Goal: Task Accomplishment & Management: Use online tool/utility

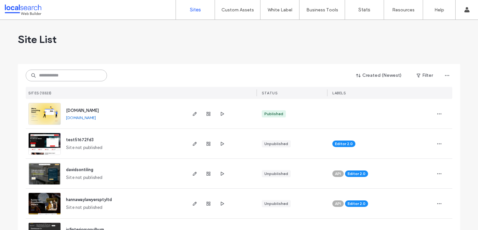
click at [52, 72] on input at bounding box center [66, 76] width 81 height 12
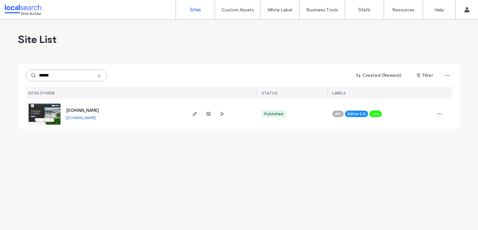
type input "******"
click at [98, 110] on span "[DOMAIN_NAME]" at bounding box center [82, 110] width 33 height 5
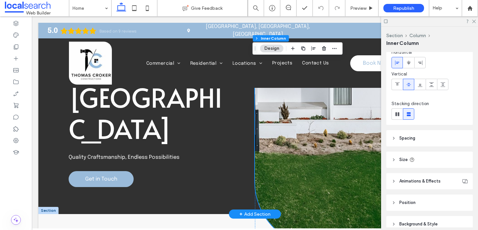
scroll to position [83, 0]
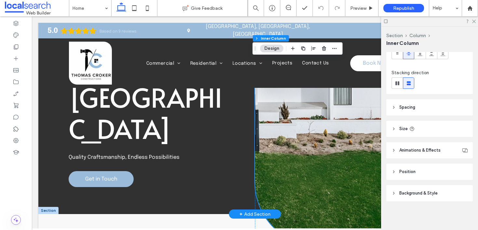
click at [404, 175] on header "Position" at bounding box center [429, 172] width 86 height 16
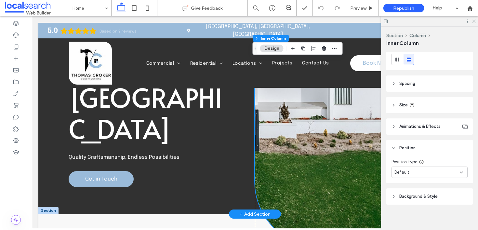
scroll to position [110, 0]
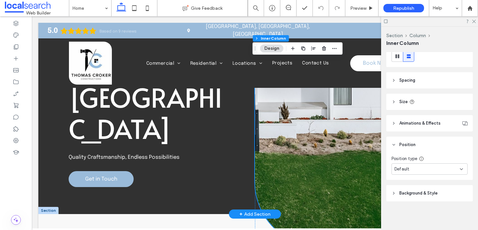
click at [400, 129] on header "Animations & Effects" at bounding box center [429, 123] width 86 height 16
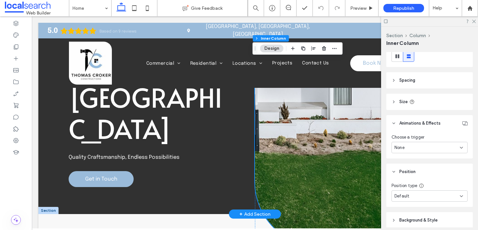
click at [400, 129] on header "Animations & Effects" at bounding box center [429, 123] width 86 height 16
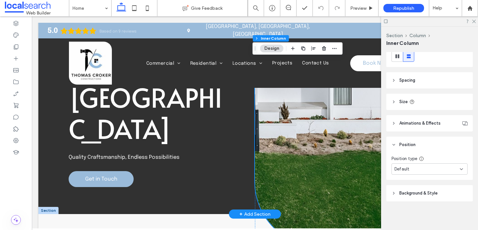
click at [403, 144] on span "Position" at bounding box center [407, 144] width 16 height 7
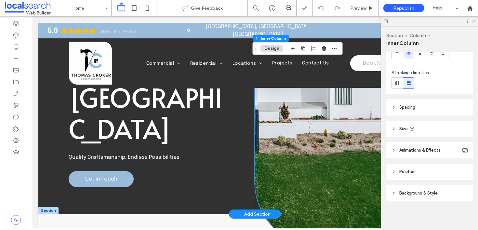
click at [308, 126] on div "Button" at bounding box center [363, 83] width 216 height 325
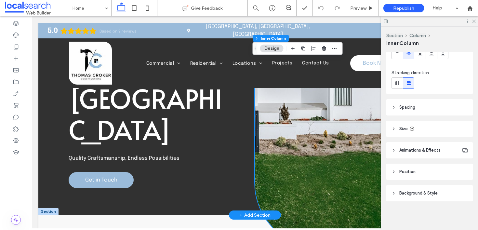
scroll to position [100, 0]
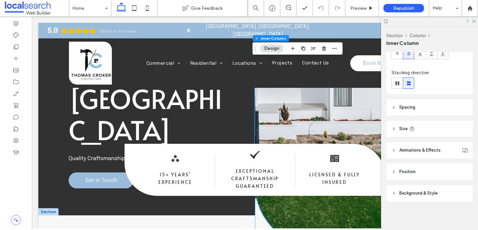
click at [408, 173] on span "Position" at bounding box center [407, 171] width 16 height 7
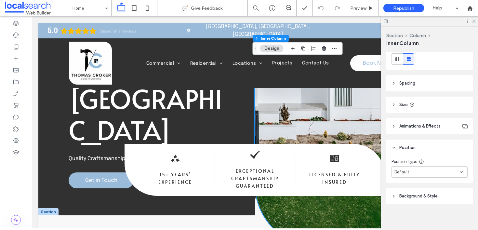
scroll to position [110, 0]
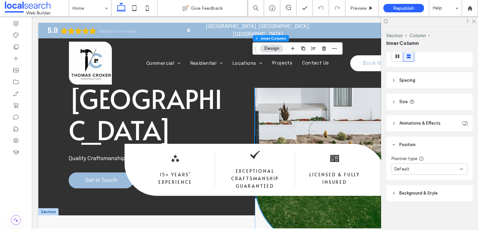
click at [407, 173] on div "Default" at bounding box center [429, 168] width 76 height 11
click at [400, 184] on div "Alignment Layout Content alignment Horizontal Vertical Stacking direction Spaci…" at bounding box center [431, 139] width 91 height 175
click at [402, 191] on span "Background & Style" at bounding box center [418, 193] width 38 height 7
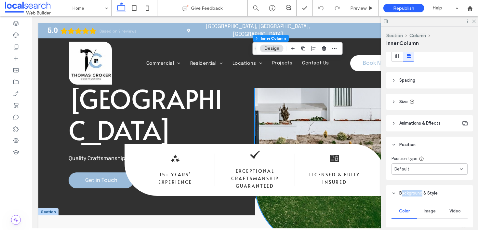
scroll to position [223, 0]
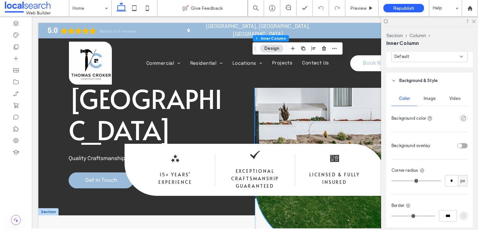
click at [426, 94] on div "Image" at bounding box center [429, 98] width 25 height 14
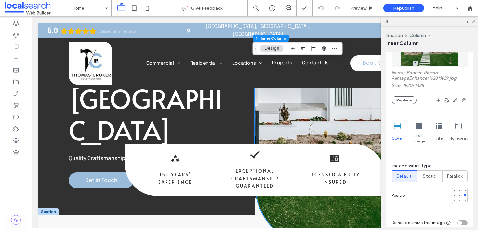
scroll to position [323, 0]
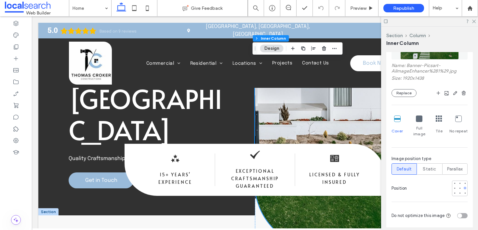
click at [464, 187] on div at bounding box center [465, 188] width 3 height 3
click at [458, 187] on div at bounding box center [459, 188] width 3 height 3
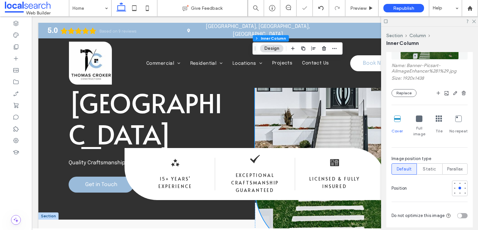
scroll to position [89, 0]
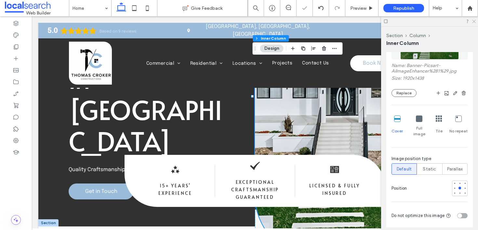
click at [471, 20] on div at bounding box center [429, 21] width 97 height 10
click at [473, 20] on use at bounding box center [474, 22] width 4 height 4
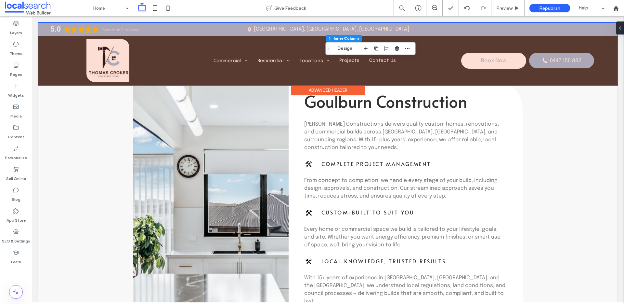
scroll to position [311, 0]
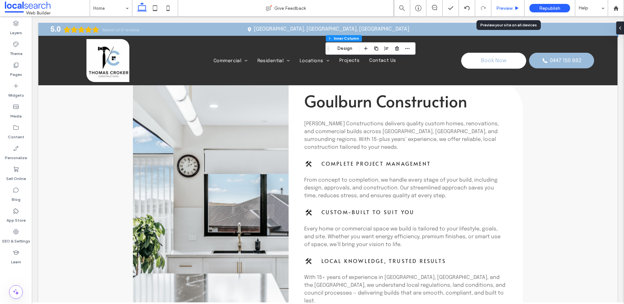
click at [478, 12] on div "Preview" at bounding box center [508, 8] width 33 height 16
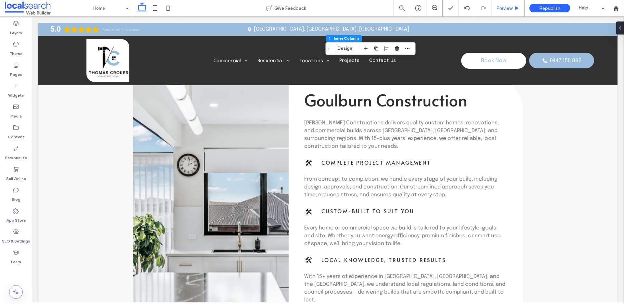
scroll to position [313, 0]
click at [478, 6] on span "Preview" at bounding box center [504, 9] width 16 height 6
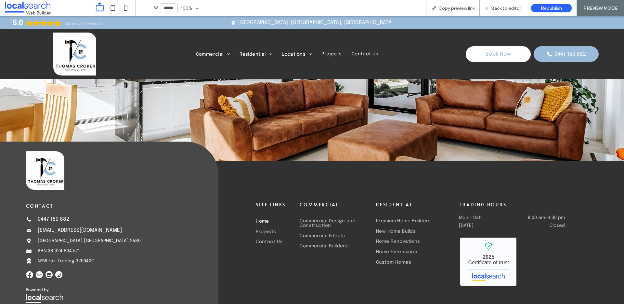
scroll to position [2124, 0]
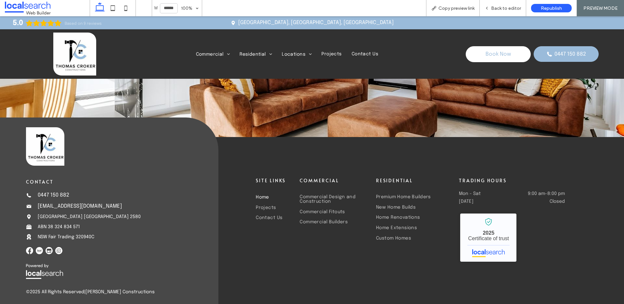
click at [207, 50] on div "Home Commercial Commercial Design and Construction Commercial Fitouts Commercia…" at bounding box center [287, 54] width 325 height 43
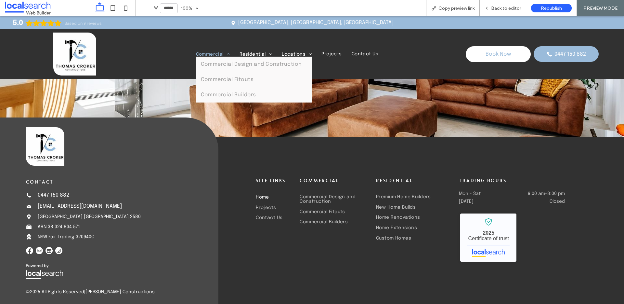
click at [207, 52] on span "Commercial" at bounding box center [213, 54] width 34 height 5
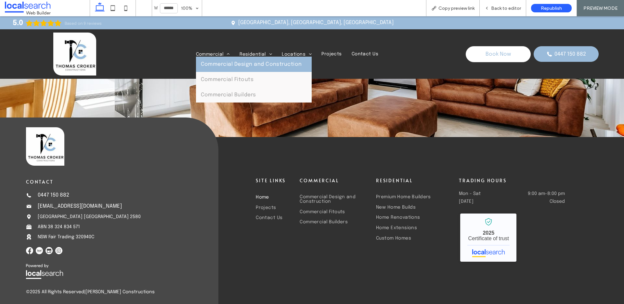
click at [212, 60] on link "Commercial Design and Construction" at bounding box center [254, 64] width 116 height 15
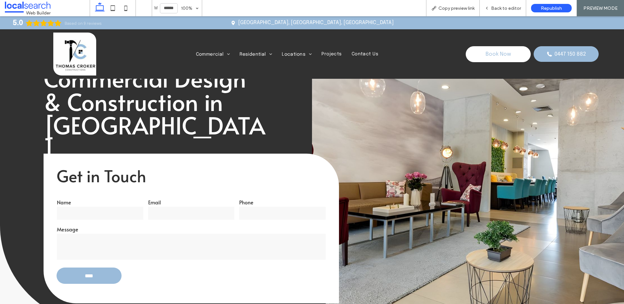
scroll to position [22, 0]
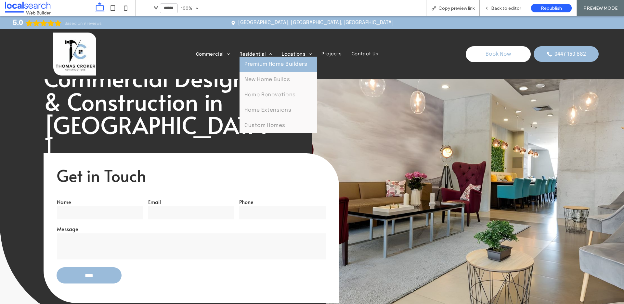
drag, startPoint x: 255, startPoint y: 66, endPoint x: 255, endPoint y: 82, distance: 15.9
click at [255, 66] on span "Premium Home Builders" at bounding box center [275, 64] width 63 height 6
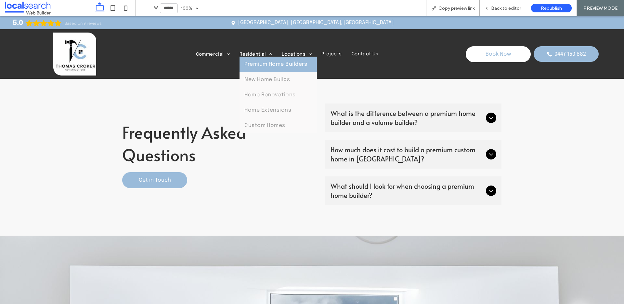
scroll to position [1394, 0]
click at [257, 79] on span "New Home Builds" at bounding box center [267, 80] width 46 height 6
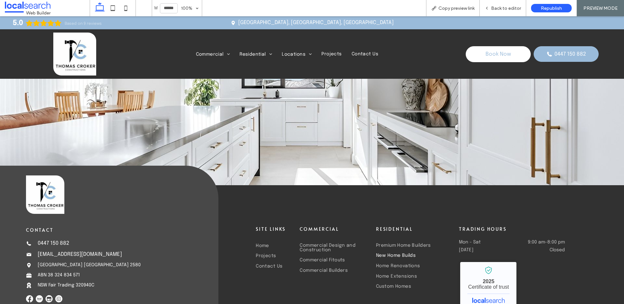
scroll to position [1607, 0]
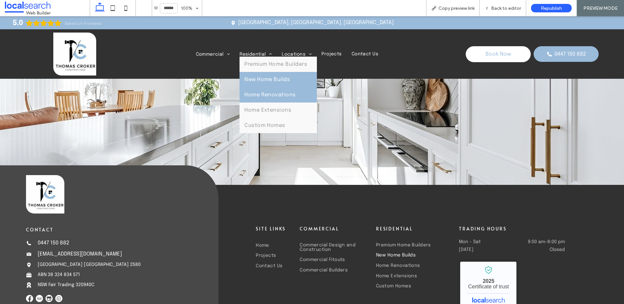
click at [265, 91] on link "Home Renovations" at bounding box center [278, 94] width 77 height 15
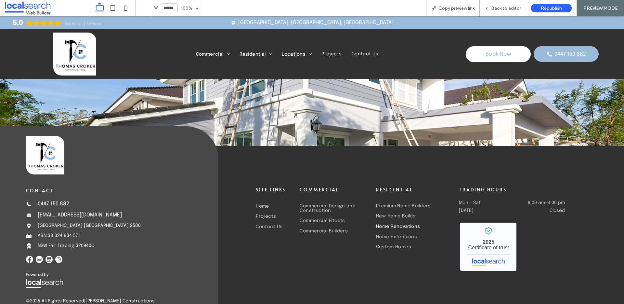
scroll to position [1647, 0]
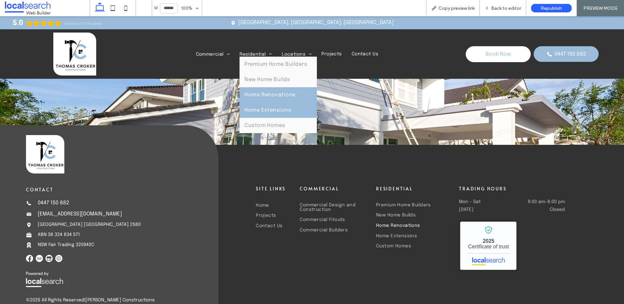
click at [263, 104] on link "Home Extensions" at bounding box center [278, 109] width 77 height 15
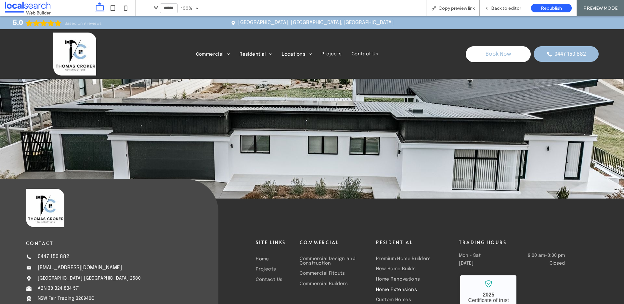
scroll to position [1594, 0]
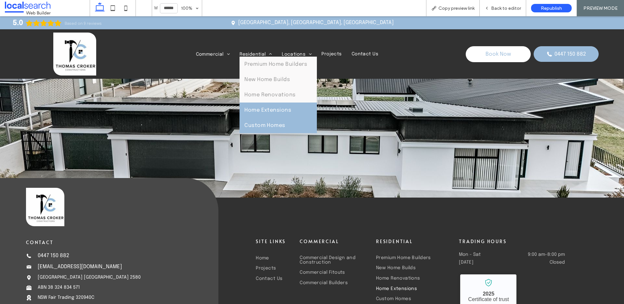
click at [270, 124] on span "Custom Homes" at bounding box center [264, 126] width 41 height 6
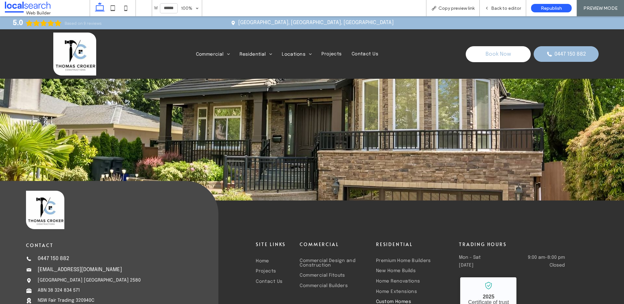
scroll to position [1633, 0]
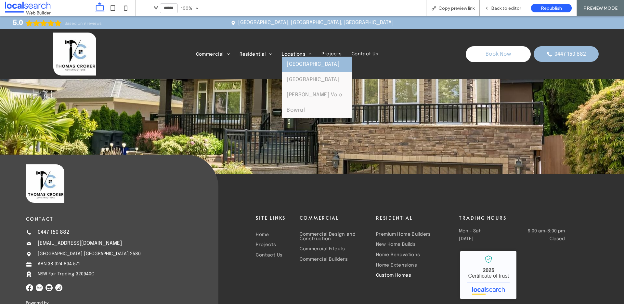
click at [293, 59] on link "Canberra" at bounding box center [317, 64] width 70 height 15
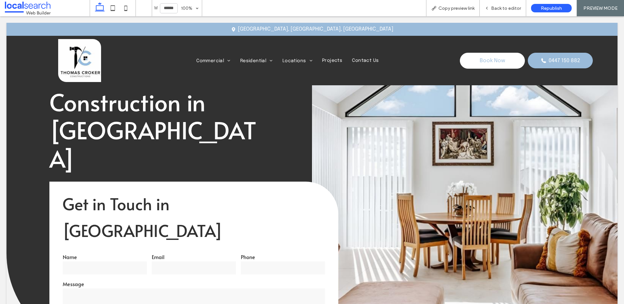
scroll to position [0, 0]
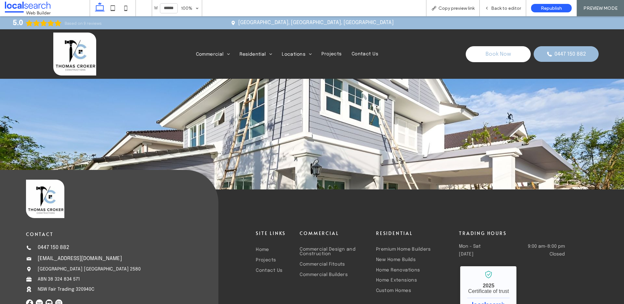
scroll to position [1895, 0]
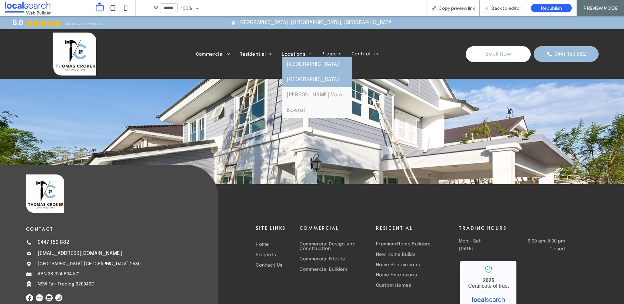
click at [295, 78] on span "Southern Highlands" at bounding box center [313, 80] width 53 height 6
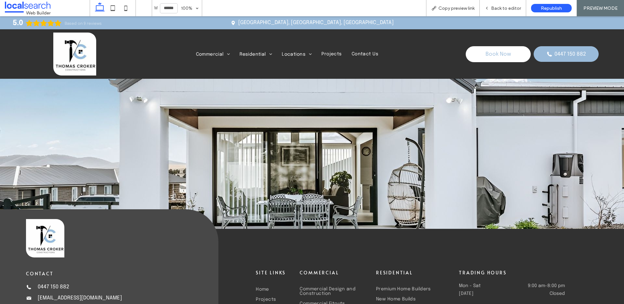
scroll to position [1868, 0]
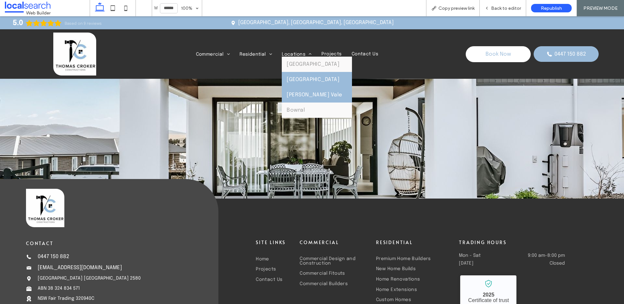
click at [299, 95] on span "Moss Vale" at bounding box center [315, 95] width 56 height 6
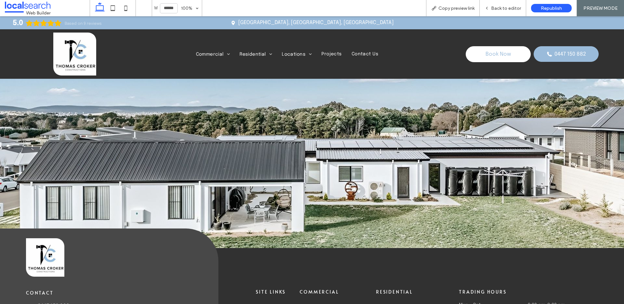
scroll to position [1912, 0]
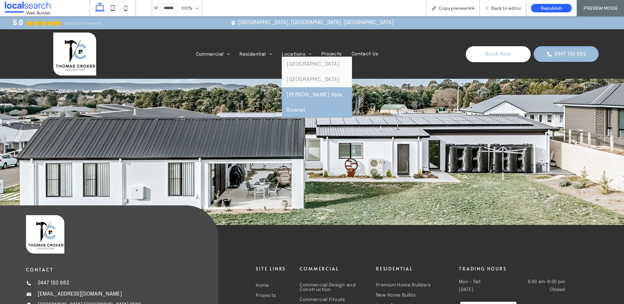
click at [307, 110] on link "Bowral" at bounding box center [317, 109] width 70 height 15
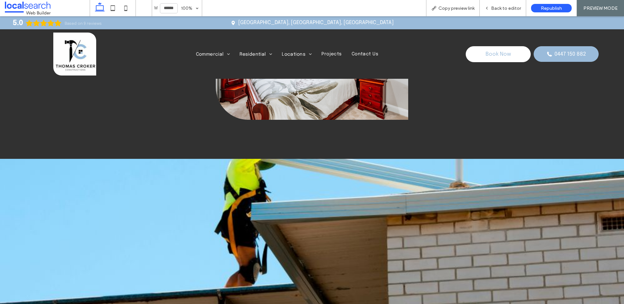
scroll to position [1754, 0]
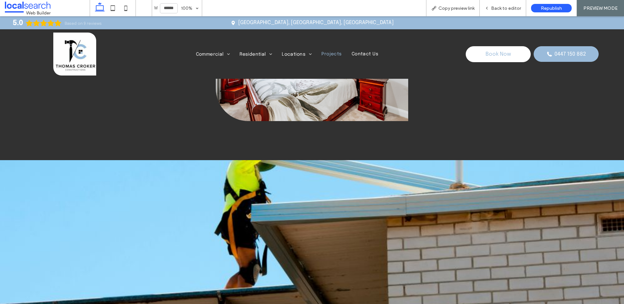
click at [323, 53] on span "Projects" at bounding box center [331, 54] width 20 height 5
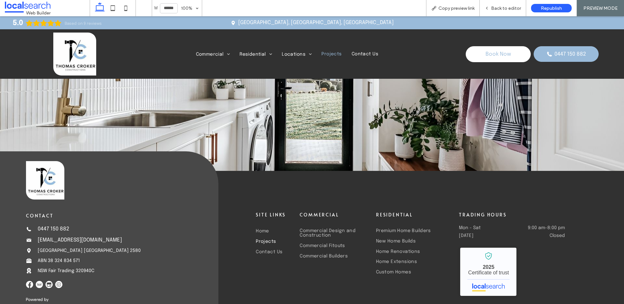
scroll to position [1448, 0]
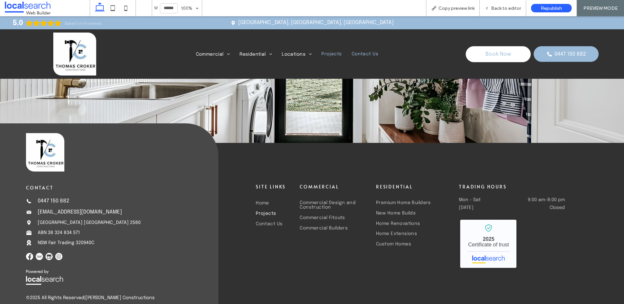
click at [363, 53] on span "Contact Us" at bounding box center [365, 54] width 27 height 5
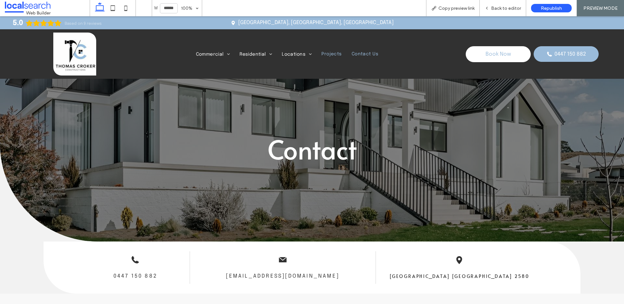
click at [327, 54] on span "Projects" at bounding box center [331, 54] width 20 height 5
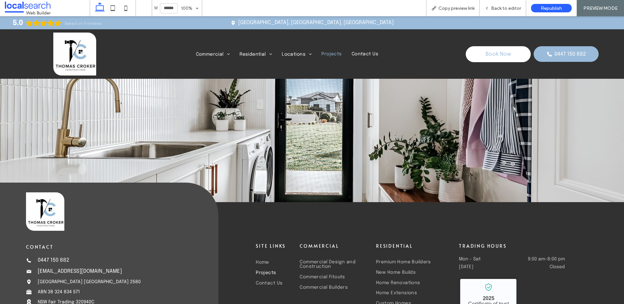
scroll to position [1448, 0]
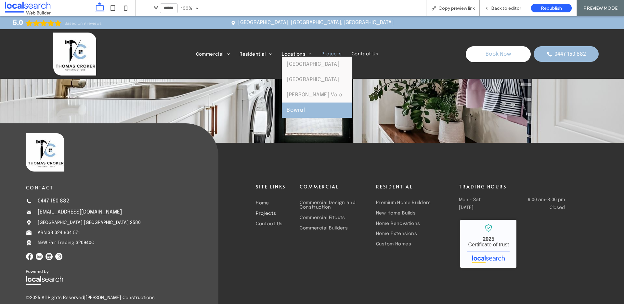
click at [298, 109] on span "Bowral" at bounding box center [296, 110] width 18 height 6
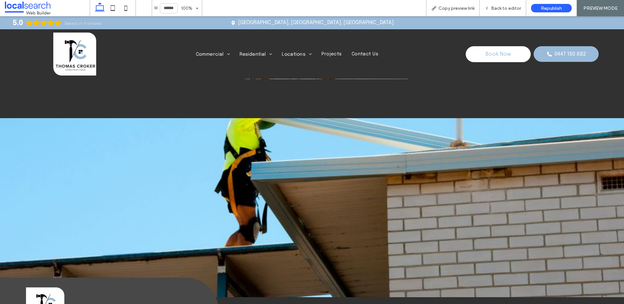
scroll to position [1796, 0]
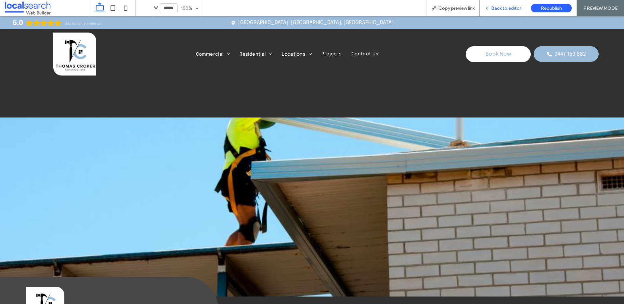
click at [478, 8] on span "Back to editor" at bounding box center [506, 9] width 30 height 6
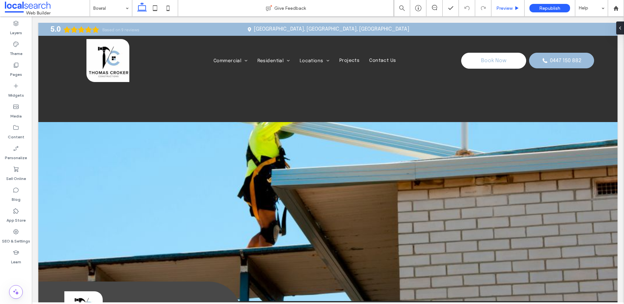
scroll to position [1794, 0]
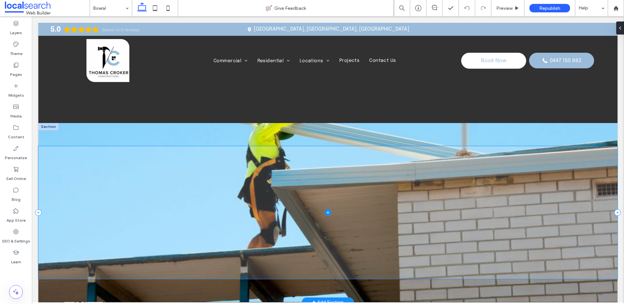
drag, startPoint x: 374, startPoint y: 140, endPoint x: 360, endPoint y: 147, distance: 15.3
click at [360, 147] on span at bounding box center [327, 212] width 579 height 132
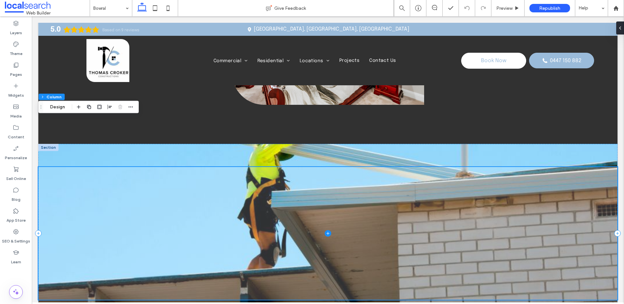
scroll to position [1770, 0]
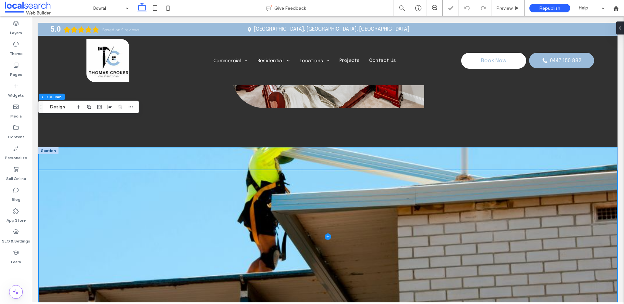
click at [206, 147] on div at bounding box center [327, 236] width 579 height 179
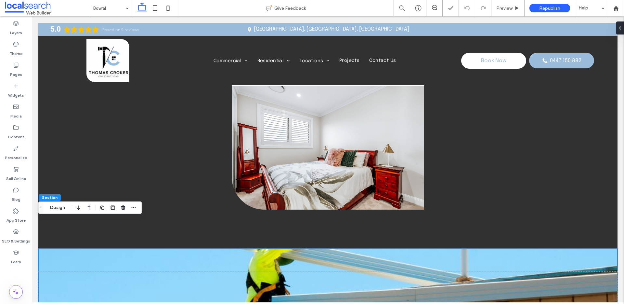
scroll to position [1709, 0]
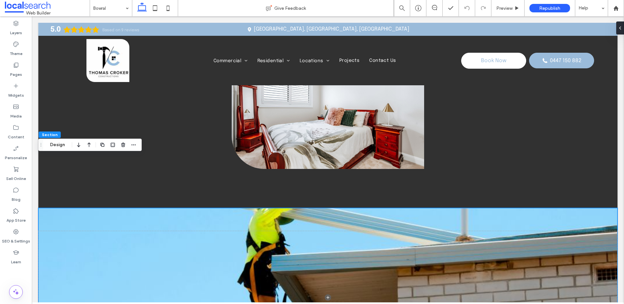
click at [89, 208] on div at bounding box center [327, 297] width 579 height 179
click at [62, 144] on button "Design" at bounding box center [57, 145] width 23 height 8
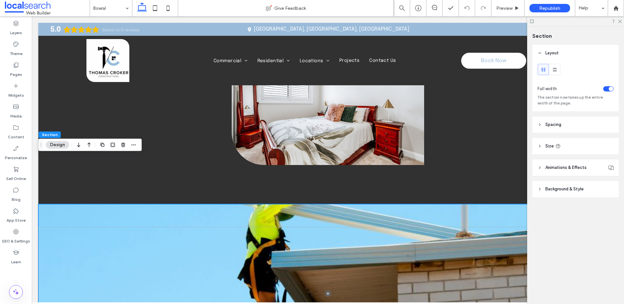
scroll to position [1754, 0]
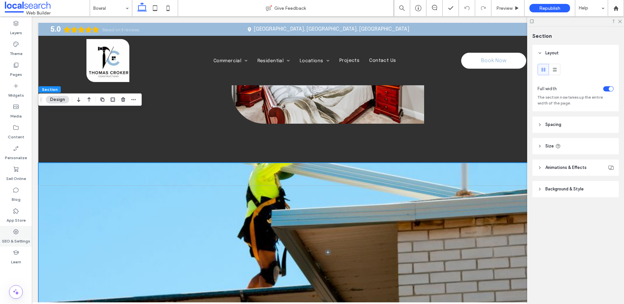
click at [19, 230] on label "SEO & Settings" at bounding box center [16, 239] width 28 height 9
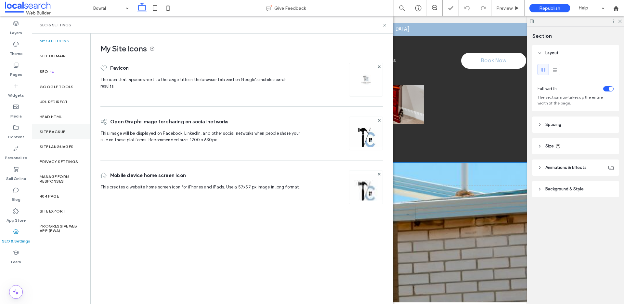
click at [79, 137] on div "Site Backup" at bounding box center [61, 131] width 59 height 15
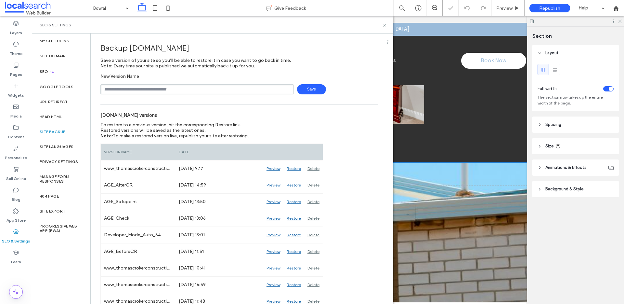
click at [307, 88] on span "Save" at bounding box center [311, 89] width 29 height 10
click at [221, 90] on input "text" at bounding box center [196, 89] width 193 height 10
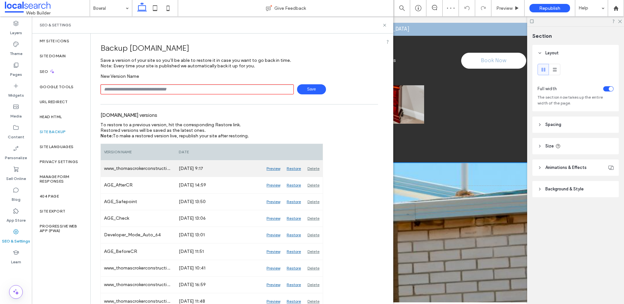
click at [121, 166] on div "www_thomascrokerconstructions_com_au_Auto_65" at bounding box center [138, 168] width 75 height 16
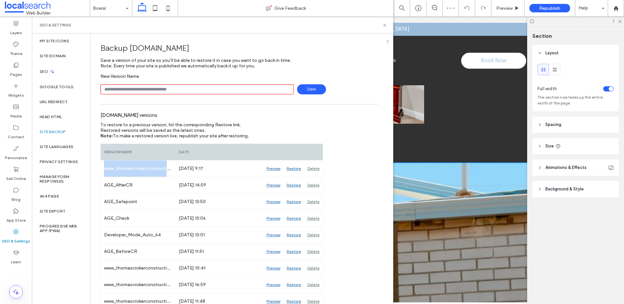
copy div "www_thomascrokerconstructions_com_au_Auto_65"
click at [176, 87] on input "text" at bounding box center [196, 89] width 193 height 10
paste input "**********"
type input "**********"
click at [314, 89] on span "Save" at bounding box center [311, 89] width 29 height 10
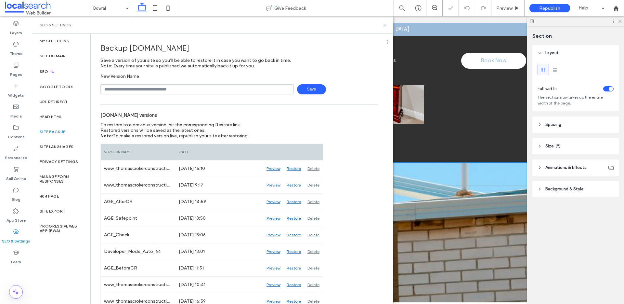
click at [386, 23] on icon at bounding box center [384, 25] width 5 height 5
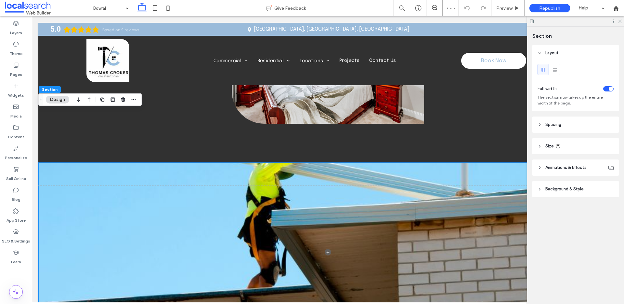
click at [478, 183] on header "Background & Style" at bounding box center [575, 189] width 86 height 16
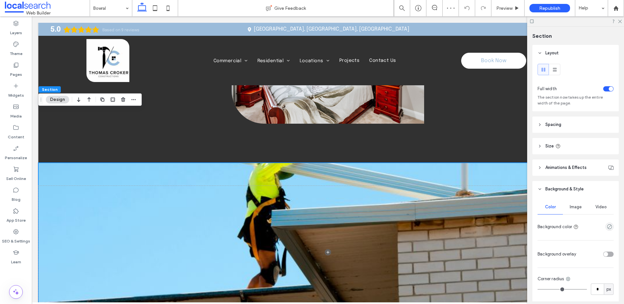
click at [478, 208] on span "Image" at bounding box center [576, 206] width 12 height 5
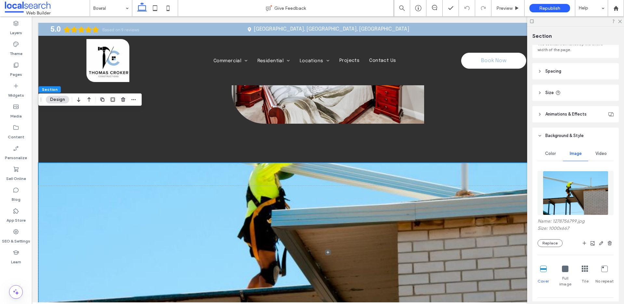
scroll to position [56, 0]
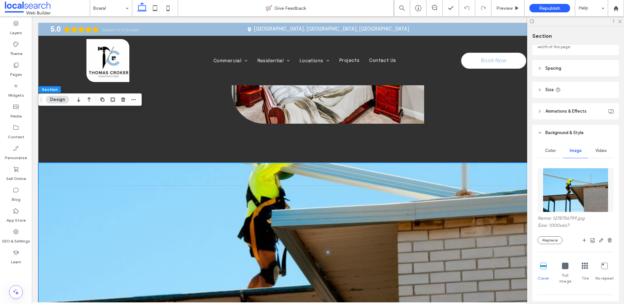
click at [478, 198] on img at bounding box center [576, 190] width 66 height 44
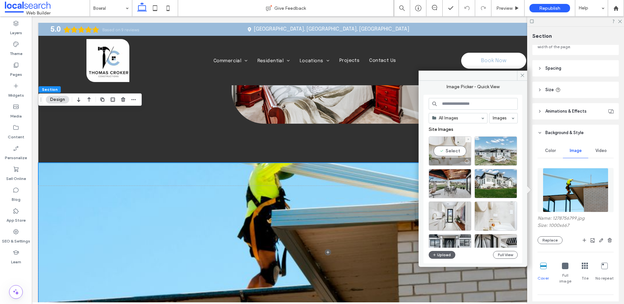
click at [449, 146] on div "Select" at bounding box center [450, 150] width 43 height 29
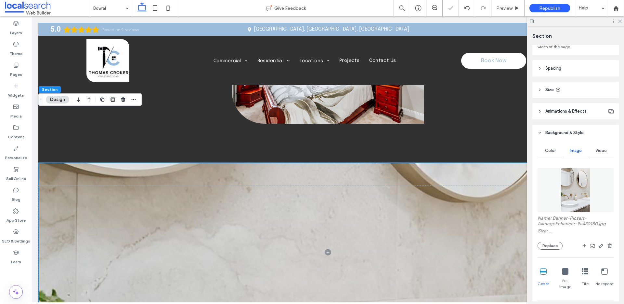
click at [478, 230] on div "Name: Banner-Picsart-AiImageEnhancer-9a430180.jpg Size: ... Replace" at bounding box center [576, 232] width 76 height 34
click at [478, 230] on button "Replace" at bounding box center [550, 246] width 25 height 8
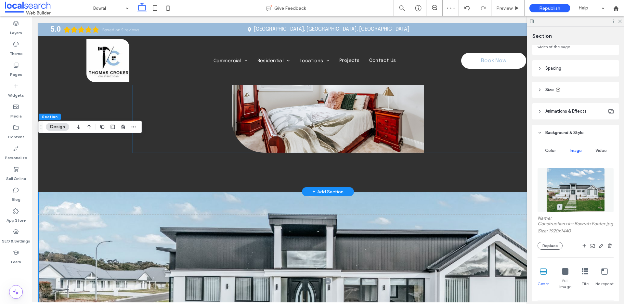
scroll to position [1732, 0]
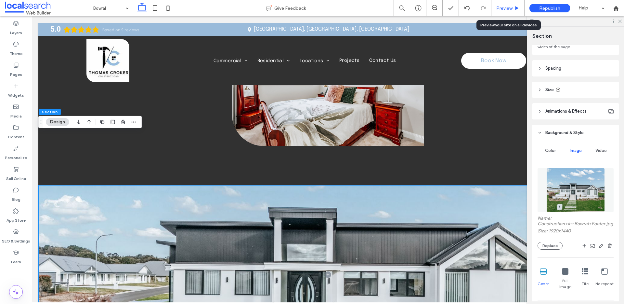
drag, startPoint x: 516, startPoint y: 7, endPoint x: 379, endPoint y: 99, distance: 165.4
click at [516, 7] on use at bounding box center [517, 8] width 3 height 4
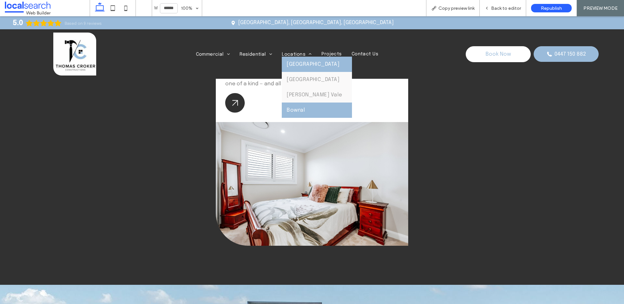
scroll to position [1607, 0]
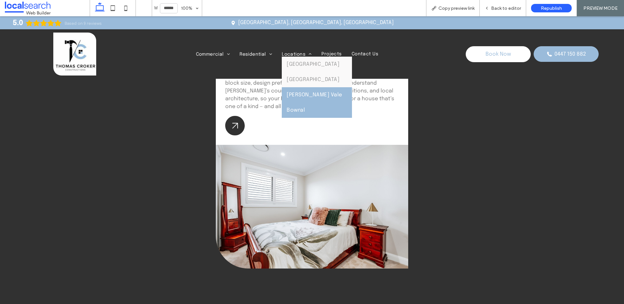
click at [313, 92] on link "Moss Vale" at bounding box center [317, 94] width 70 height 15
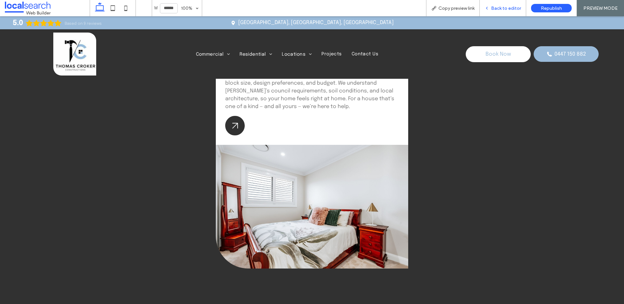
click at [492, 8] on span "Back to editor" at bounding box center [506, 9] width 30 height 6
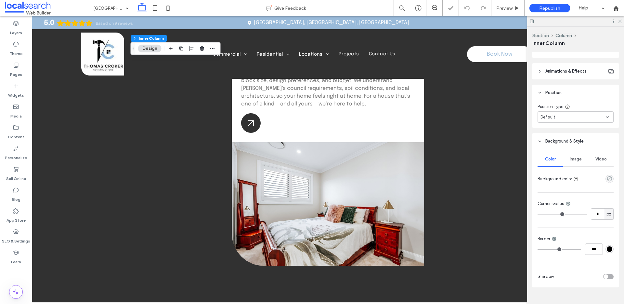
click at [567, 166] on div "Image" at bounding box center [575, 159] width 25 height 14
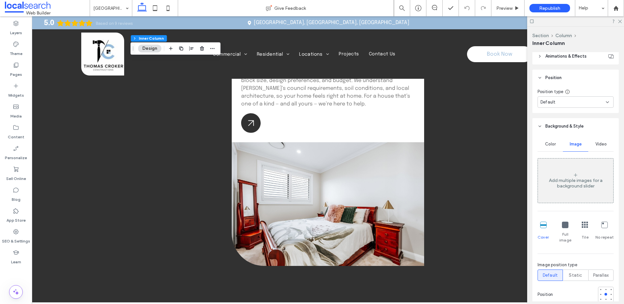
scroll to position [140, 0]
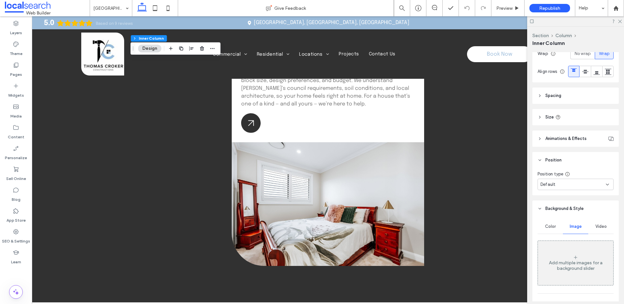
click at [543, 216] on header "Background & Style" at bounding box center [575, 208] width 86 height 16
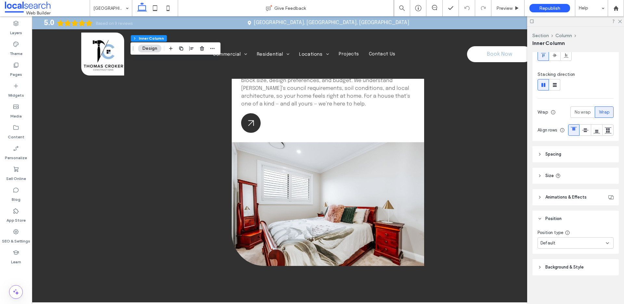
scroll to position [95, 0]
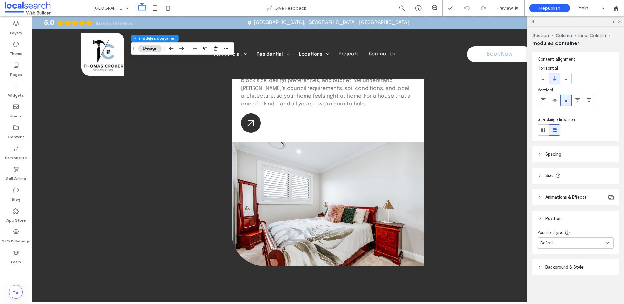
click at [560, 264] on span "Background & Style" at bounding box center [564, 267] width 38 height 7
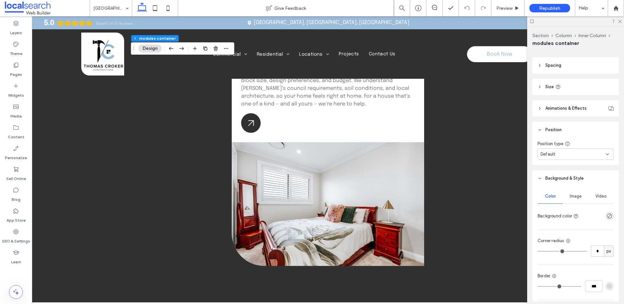
scroll to position [174, 0]
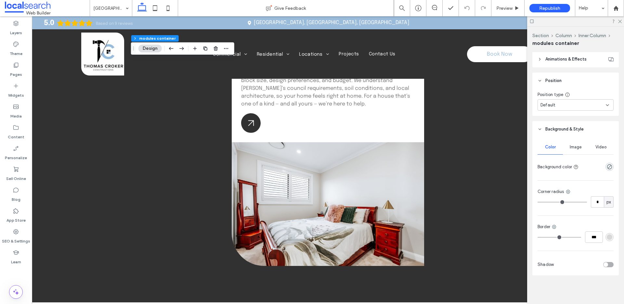
click at [579, 144] on span "Image" at bounding box center [576, 146] width 12 height 5
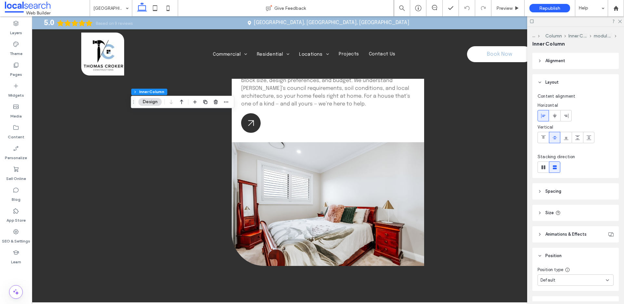
click at [152, 102] on button "Design" at bounding box center [149, 102] width 23 height 8
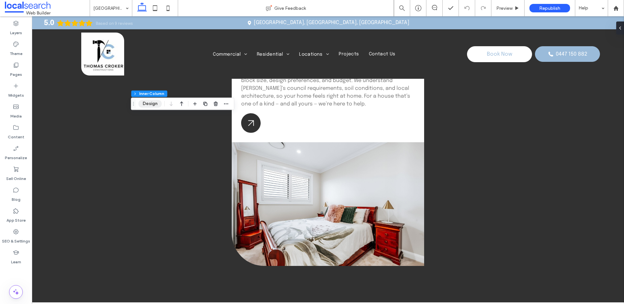
click at [152, 102] on button "Design" at bounding box center [149, 104] width 23 height 8
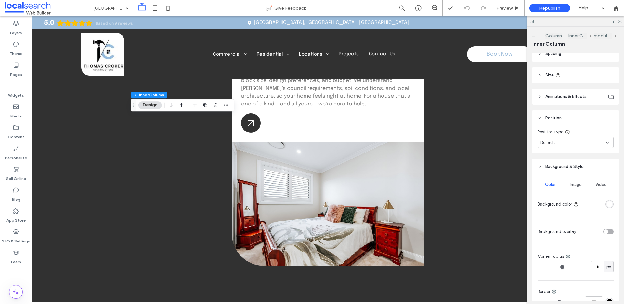
scroll to position [202, 0]
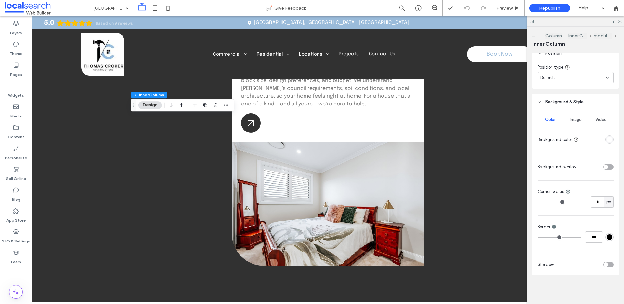
click at [572, 123] on div "Image" at bounding box center [575, 119] width 25 height 14
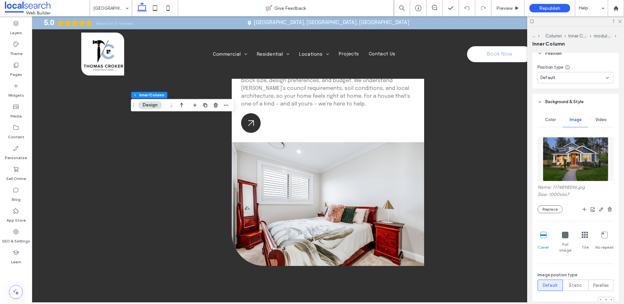
click at [569, 140] on img at bounding box center [576, 159] width 66 height 44
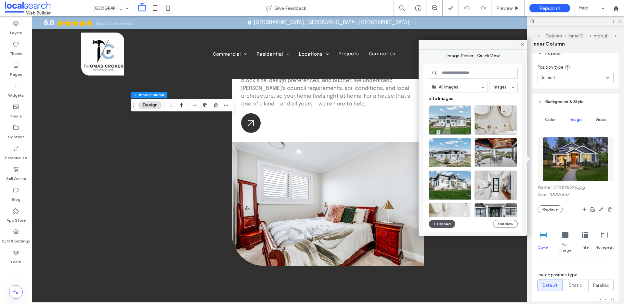
click at [437, 220] on span "button" at bounding box center [435, 223] width 5 height 7
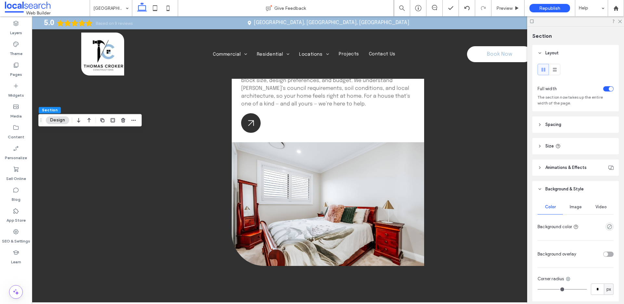
click at [577, 194] on header "Background & Style" at bounding box center [575, 189] width 86 height 16
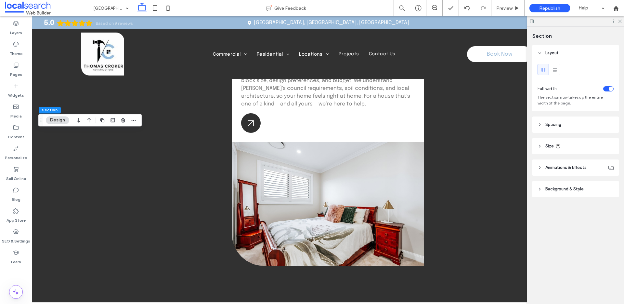
click at [575, 203] on div "Layout Full width The section now takes up the entire width of the page. Spacin…" at bounding box center [577, 134] width 91 height 178
click at [573, 192] on header "Background & Style" at bounding box center [575, 189] width 86 height 16
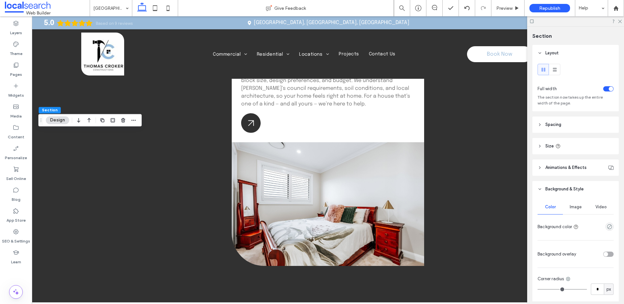
click at [572, 203] on div "Image" at bounding box center [575, 207] width 25 height 14
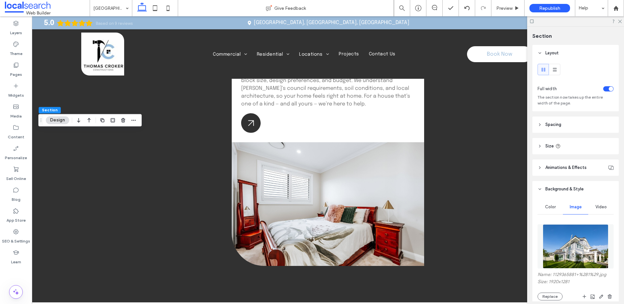
click at [560, 233] on img at bounding box center [576, 246] width 66 height 44
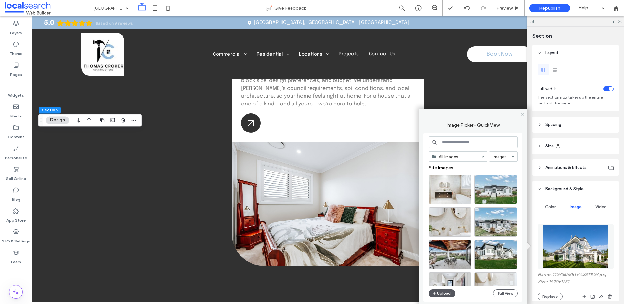
click at [439, 293] on button "Upload" at bounding box center [442, 293] width 27 height 8
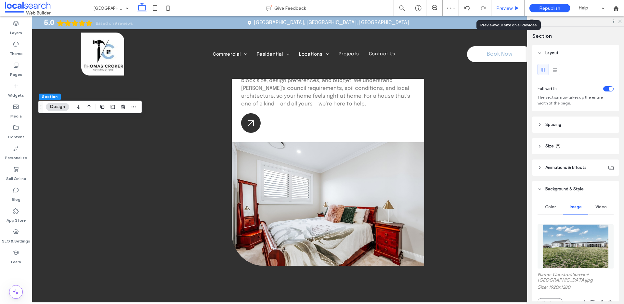
click at [504, 4] on div "Preview" at bounding box center [508, 8] width 33 height 16
click at [506, 12] on div "Preview" at bounding box center [508, 8] width 33 height 16
click at [507, 11] on span "Preview" at bounding box center [504, 9] width 16 height 6
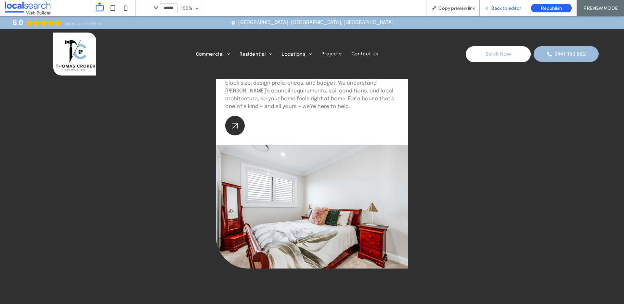
click at [498, 6] on span "Back to editor" at bounding box center [506, 9] width 30 height 6
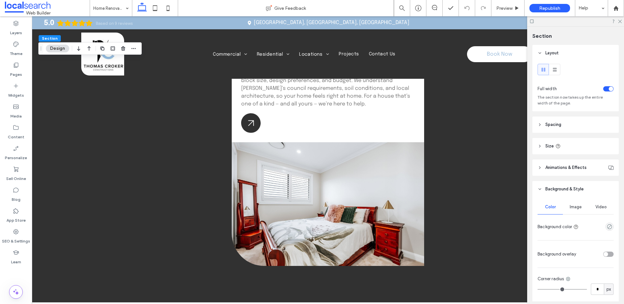
scroll to position [87, 0]
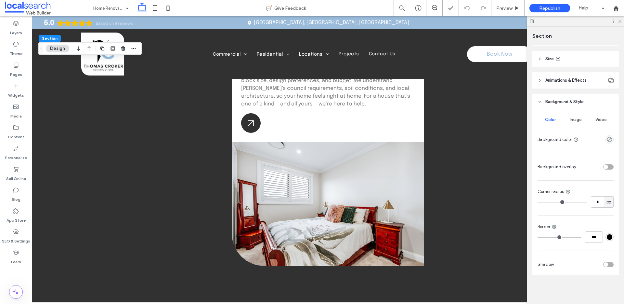
click at [570, 120] on span "Image" at bounding box center [576, 119] width 12 height 5
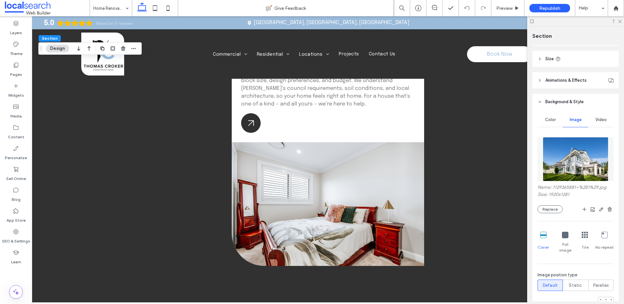
click at [561, 171] on img at bounding box center [576, 159] width 66 height 44
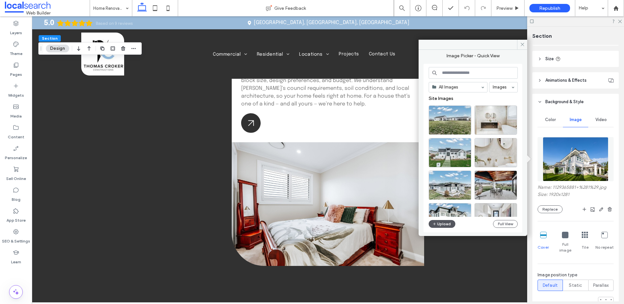
click at [441, 225] on button "Upload" at bounding box center [442, 224] width 27 height 8
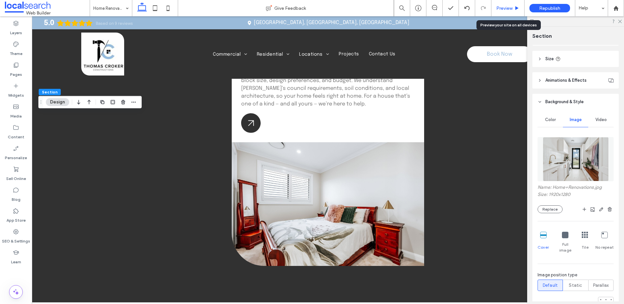
click at [502, 4] on div "Preview" at bounding box center [508, 8] width 33 height 16
click at [494, 9] on div "Preview" at bounding box center [508, 9] width 33 height 6
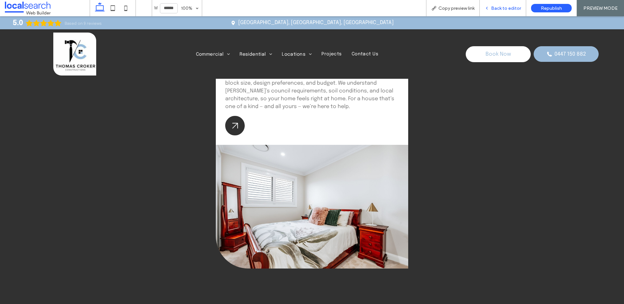
click at [499, 6] on span "Back to editor" at bounding box center [506, 9] width 30 height 6
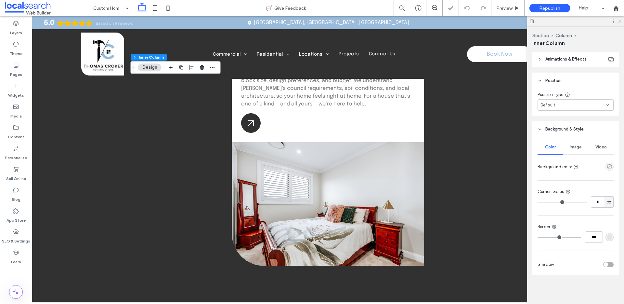
click at [569, 128] on span "Background & Style" at bounding box center [564, 129] width 38 height 7
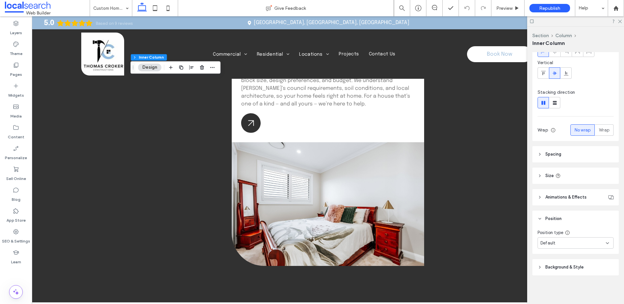
click at [571, 143] on div "Alignment Layout Content alignment Horizontal Vertical Stacking direction Wrap …" at bounding box center [577, 176] width 91 height 249
click at [559, 270] on header "Background & Style" at bounding box center [575, 267] width 86 height 16
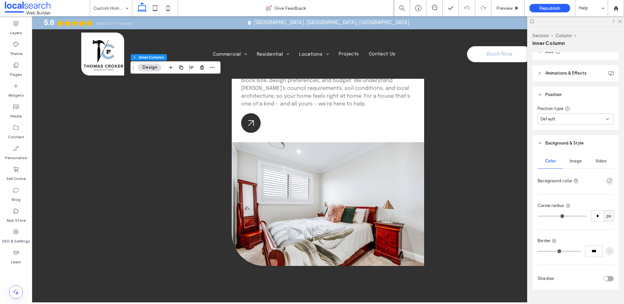
scroll to position [202, 0]
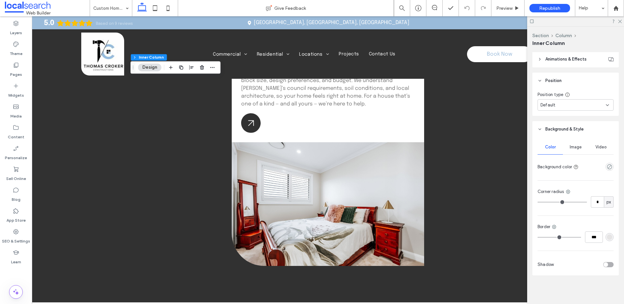
click at [570, 149] on span "Image" at bounding box center [576, 146] width 12 height 5
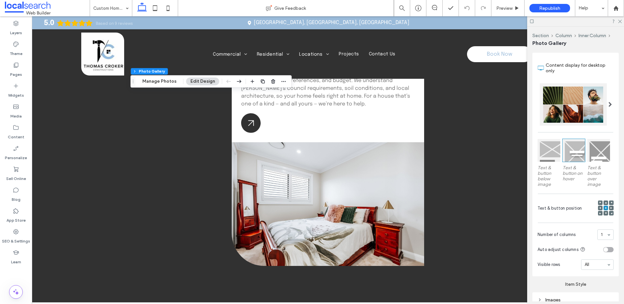
scroll to position [190, 0]
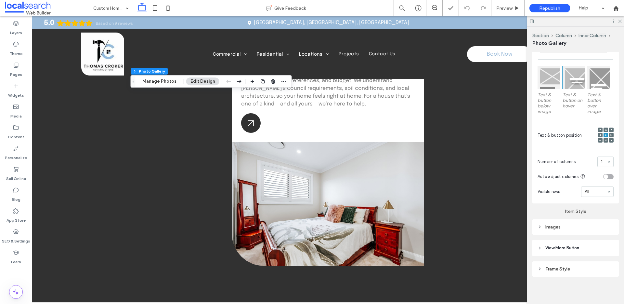
click at [560, 224] on div "Images" at bounding box center [576, 227] width 76 height 6
click at [561, 222] on div "Images" at bounding box center [576, 226] width 76 height 9
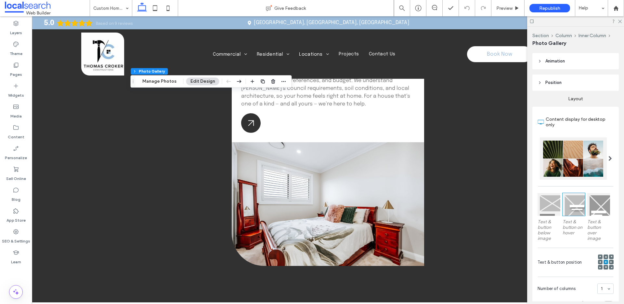
scroll to position [0, 0]
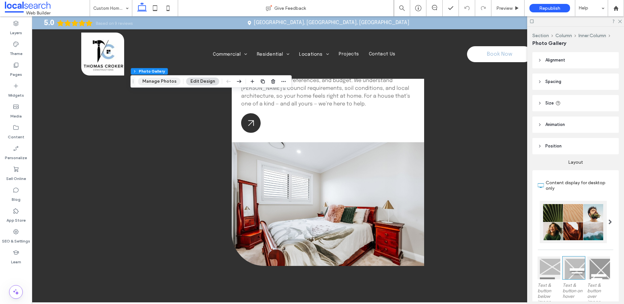
click at [151, 81] on button "Manage Photos" at bounding box center [159, 81] width 43 height 8
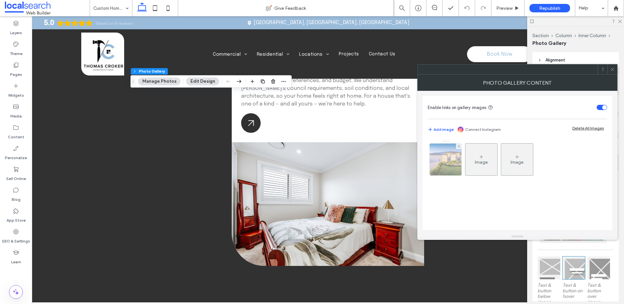
click at [441, 156] on img at bounding box center [446, 159] width 48 height 32
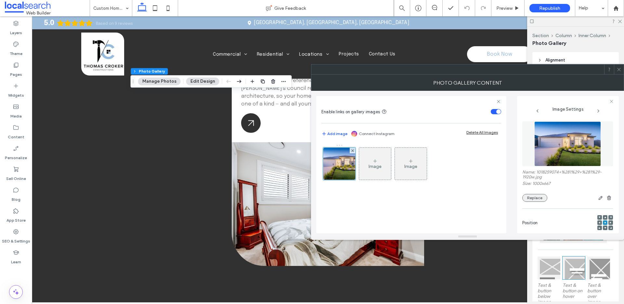
click at [535, 194] on button "Replace" at bounding box center [534, 198] width 25 height 8
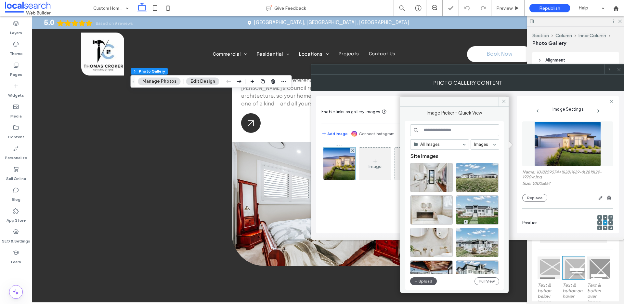
click at [427, 281] on button "Upload" at bounding box center [423, 281] width 27 height 8
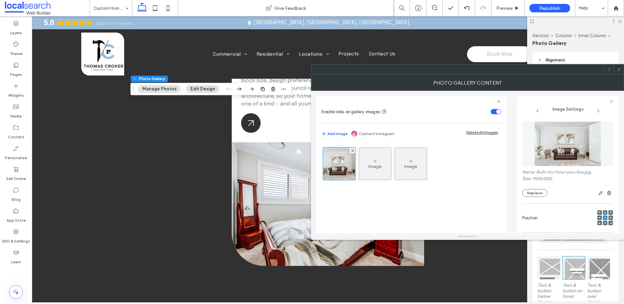
click at [621, 72] on span at bounding box center [619, 69] width 5 height 10
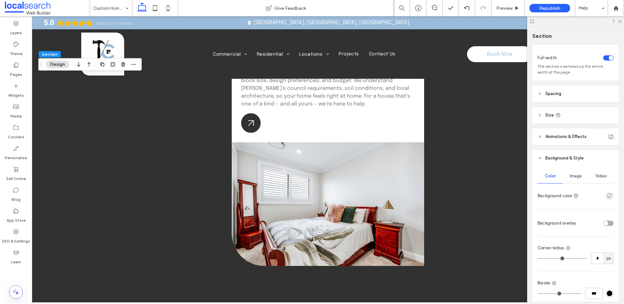
scroll to position [87, 0]
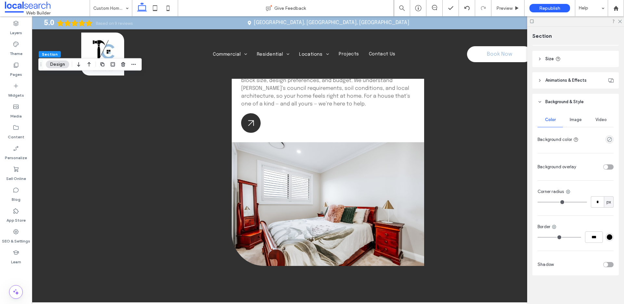
click at [575, 115] on div "Image" at bounding box center [575, 119] width 25 height 14
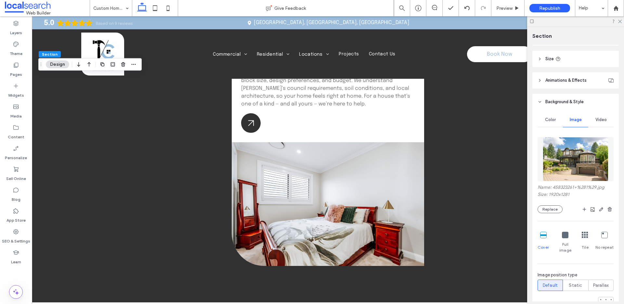
click at [562, 168] on img at bounding box center [576, 159] width 66 height 44
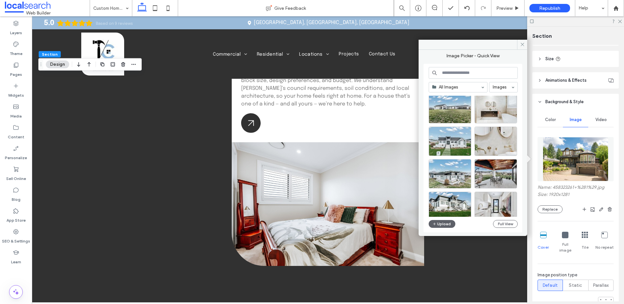
scroll to position [45, 0]
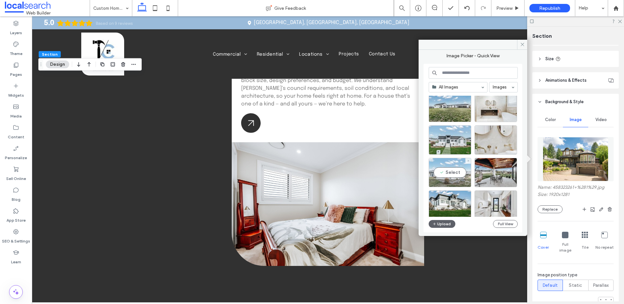
click at [450, 168] on div "Select" at bounding box center [450, 172] width 43 height 29
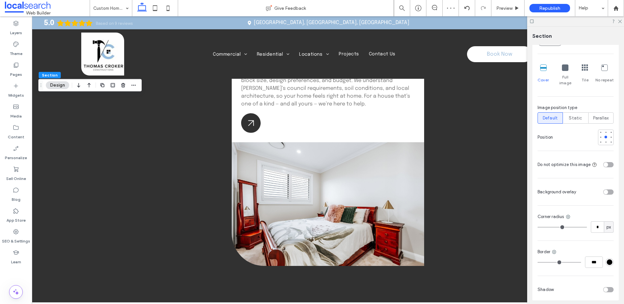
scroll to position [284, 0]
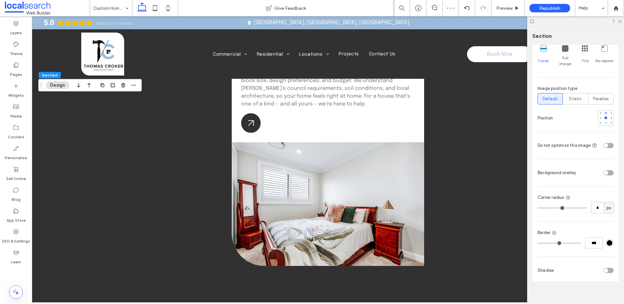
click at [605, 111] on div at bounding box center [606, 112] width 3 height 3
click at [605, 116] on div at bounding box center [606, 117] width 3 height 3
click at [604, 121] on div at bounding box center [606, 123] width 5 height 5
click at [605, 116] on div at bounding box center [606, 117] width 3 height 3
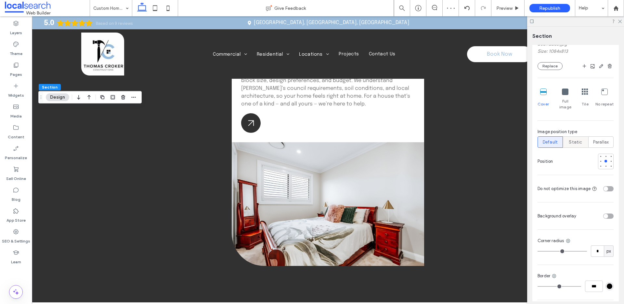
scroll to position [165, 0]
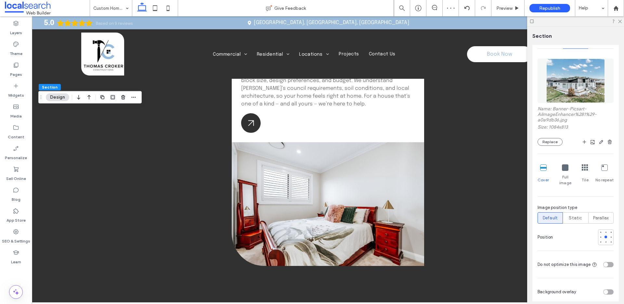
click at [573, 97] on img at bounding box center [575, 81] width 59 height 44
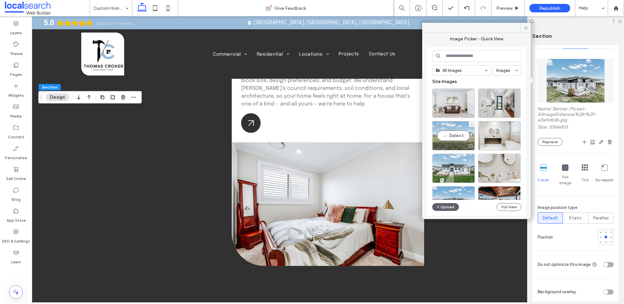
click at [462, 131] on div "Select" at bounding box center [453, 135] width 43 height 29
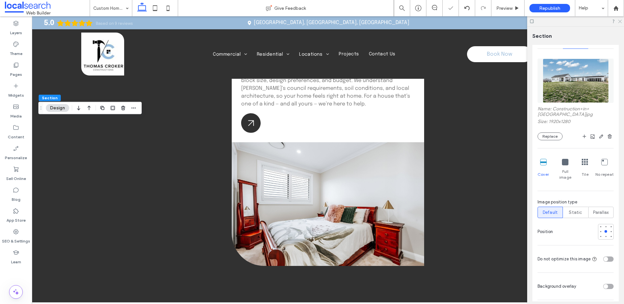
click at [620, 20] on icon at bounding box center [620, 21] width 4 height 4
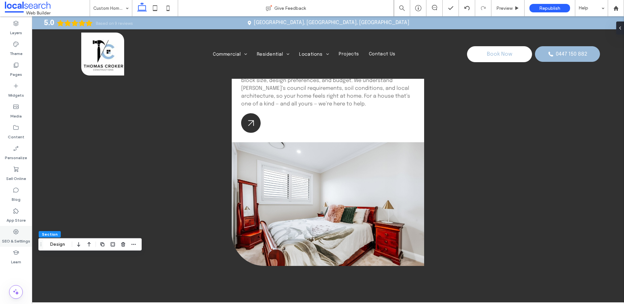
click at [25, 236] on label "SEO & Settings" at bounding box center [16, 239] width 28 height 9
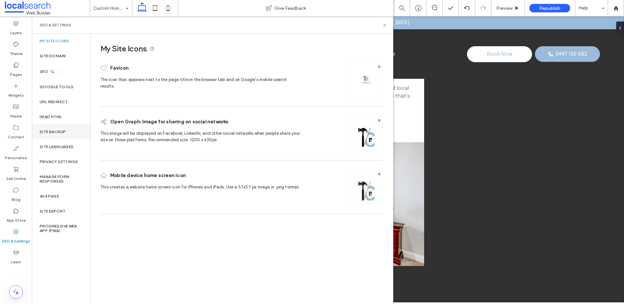
click at [69, 136] on div "Site Backup" at bounding box center [61, 131] width 59 height 15
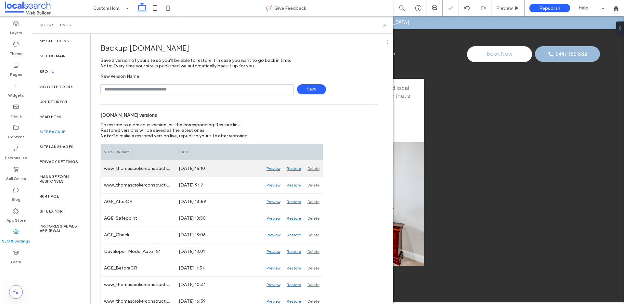
click at [154, 167] on div "www_thomascrokerconstructions_com_au_Auto_66" at bounding box center [138, 168] width 75 height 16
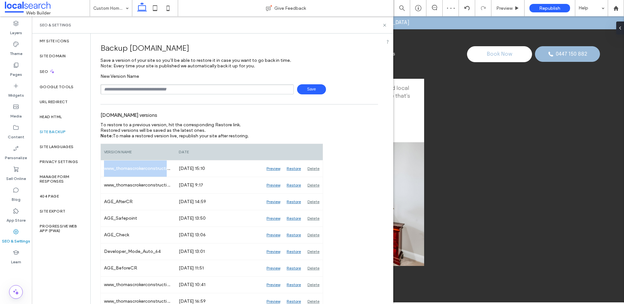
copy div "www_thomascrokerconstructions_com_au_Auto_66"
click at [186, 91] on input "text" at bounding box center [196, 89] width 193 height 10
paste input "**********"
type input "**********"
click at [315, 86] on span "Save" at bounding box center [311, 89] width 29 height 10
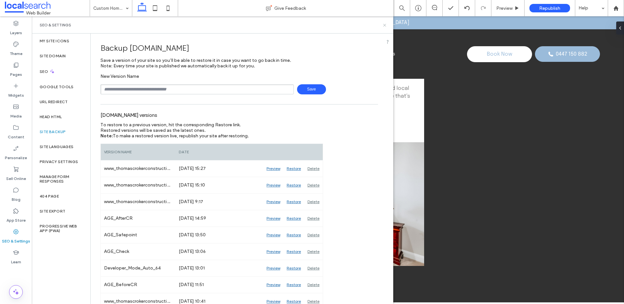
click at [385, 26] on icon at bounding box center [384, 25] width 5 height 5
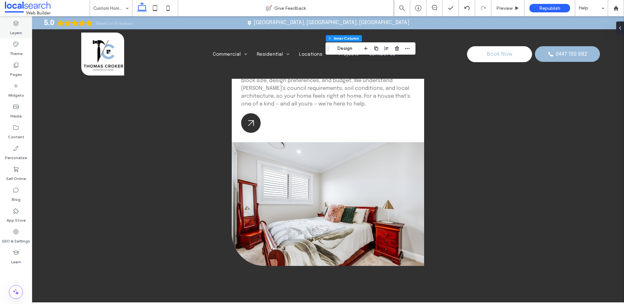
click at [20, 24] on div "Layers" at bounding box center [16, 28] width 32 height 21
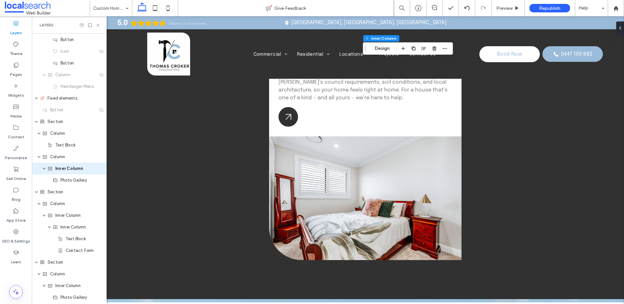
scroll to position [0, 0]
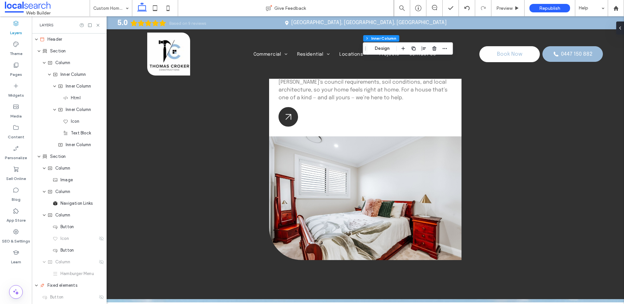
click at [98, 26] on icon at bounding box center [98, 25] width 5 height 5
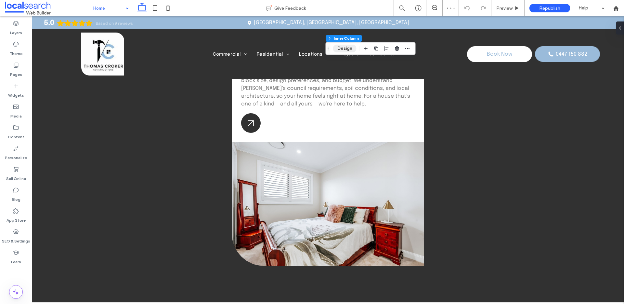
click at [349, 46] on button "Design" at bounding box center [344, 49] width 23 height 8
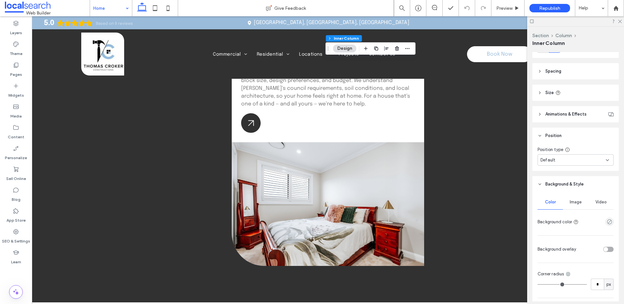
click at [573, 199] on span "Image" at bounding box center [576, 201] width 12 height 5
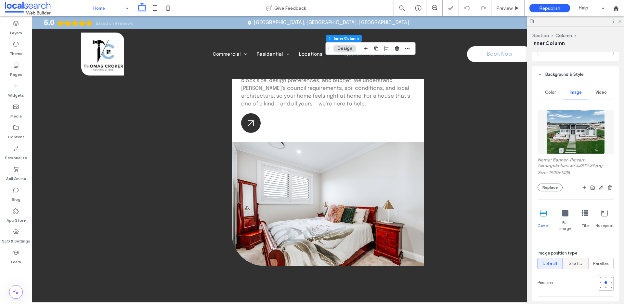
scroll to position [281, 0]
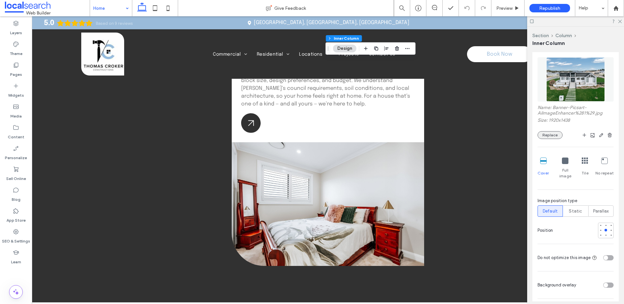
click at [547, 138] on button "Replace" at bounding box center [550, 135] width 25 height 8
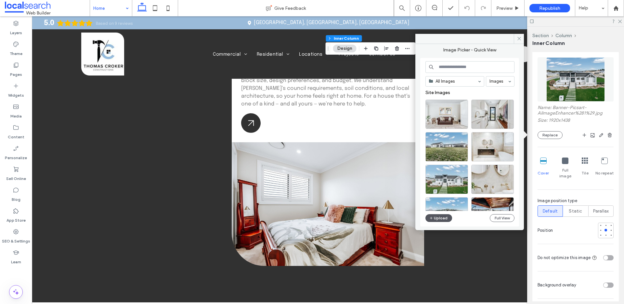
click at [435, 220] on button "Upload" at bounding box center [439, 218] width 27 height 8
click at [442, 223] on div "All Images Images Site Images Upload Full View" at bounding box center [469, 142] width 99 height 168
click at [441, 216] on button "Upload" at bounding box center [439, 218] width 27 height 8
click at [518, 39] on icon at bounding box center [519, 38] width 5 height 5
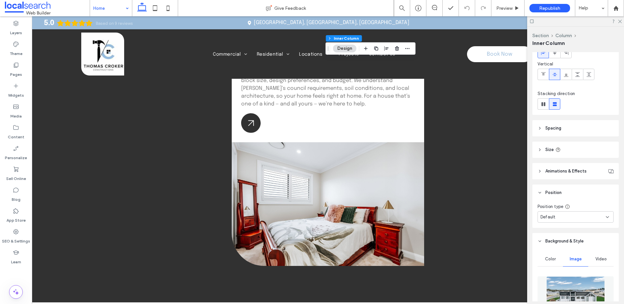
scroll to position [130, 0]
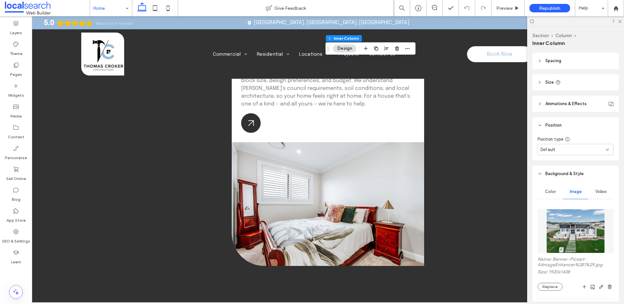
click at [554, 103] on span "Animations & Effects" at bounding box center [565, 103] width 41 height 7
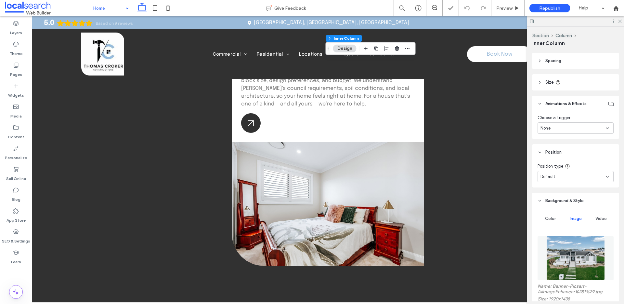
click at [554, 107] on header "Animations & Effects" at bounding box center [575, 104] width 86 height 16
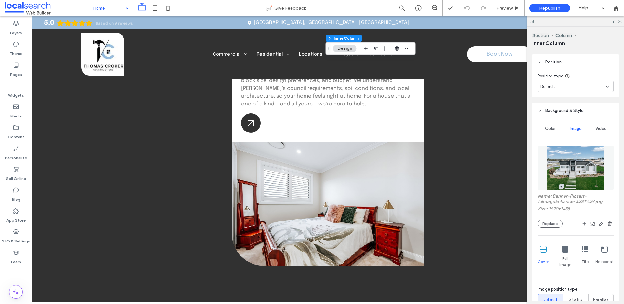
scroll to position [193, 0]
click at [601, 126] on span "Video" at bounding box center [601, 127] width 11 height 5
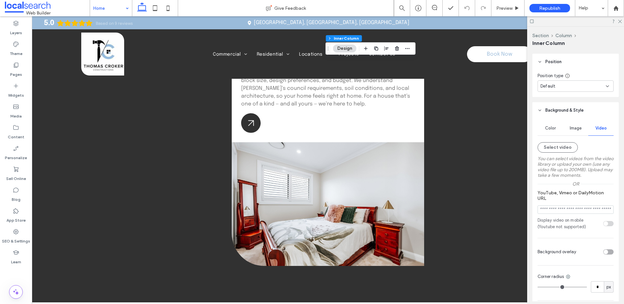
scroll to position [194, 0]
click at [559, 146] on button "Select video" at bounding box center [558, 146] width 40 height 10
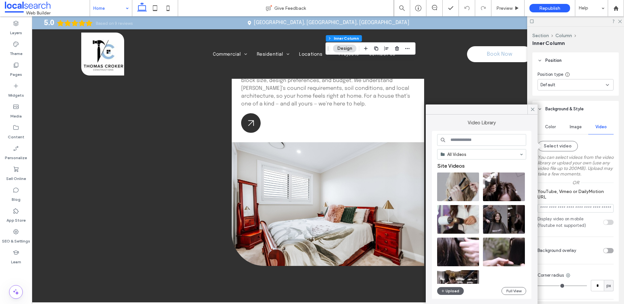
click at [454, 284] on div "All Videos Site Videos Free Videos Upload Full View" at bounding box center [481, 215] width 89 height 162
click at [452, 288] on button "Upload" at bounding box center [450, 291] width 27 height 8
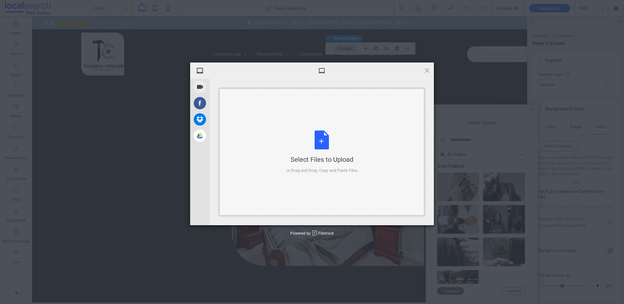
click at [328, 128] on div "Select Files to Upload or Drag and Drop, Copy and Paste Files" at bounding box center [321, 151] width 205 height 127
type input "**********"
click at [332, 125] on div "Select Files to Upload or Drag and Drop, Copy and Paste Files" at bounding box center [321, 151] width 205 height 127
type input "**********"
click at [339, 131] on div "Select Files to Upload or Drag and Drop, Copy and Paste Files" at bounding box center [321, 151] width 71 height 43
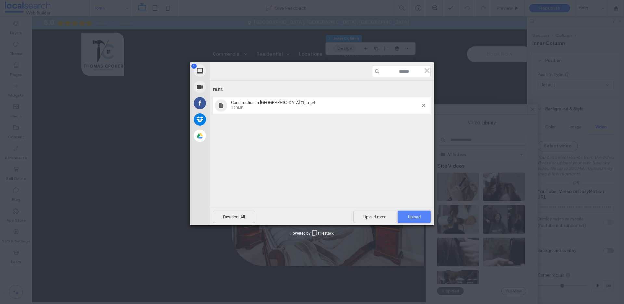
click at [409, 213] on span "Upload 1" at bounding box center [414, 216] width 33 height 12
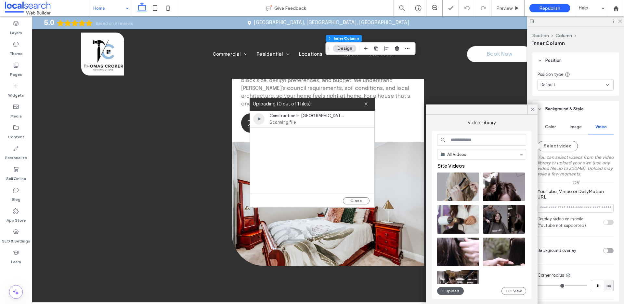
click at [292, 142] on div "Construction In Goulburn (1).mp4 Scanning file" at bounding box center [312, 152] width 125 height 83
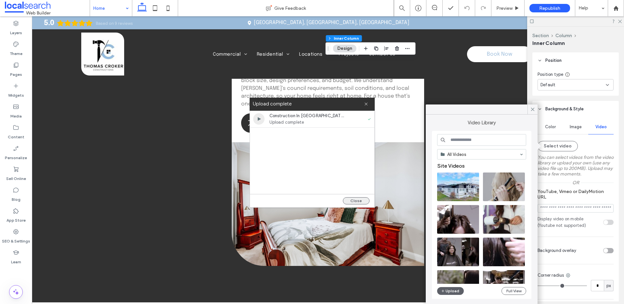
click at [353, 199] on button "Close" at bounding box center [356, 200] width 27 height 7
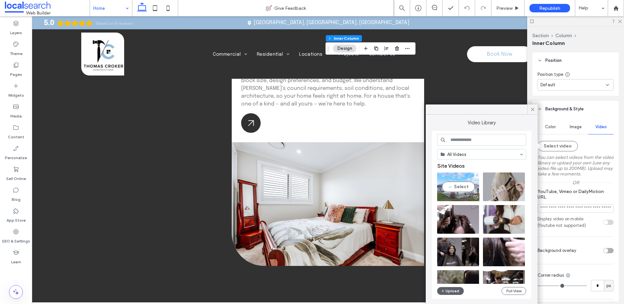
click at [460, 184] on video at bounding box center [458, 186] width 42 height 29
type input "**********"
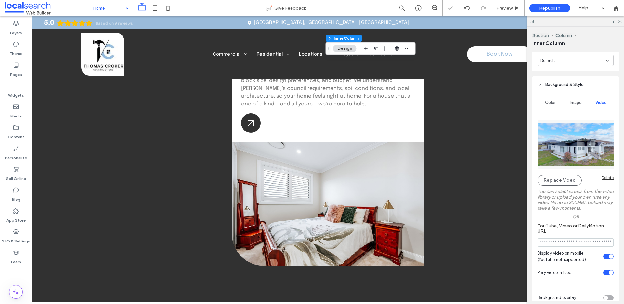
scroll to position [247, 0]
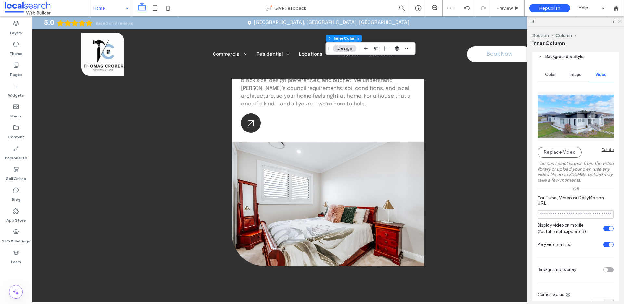
click at [621, 22] on use at bounding box center [620, 22] width 4 height 4
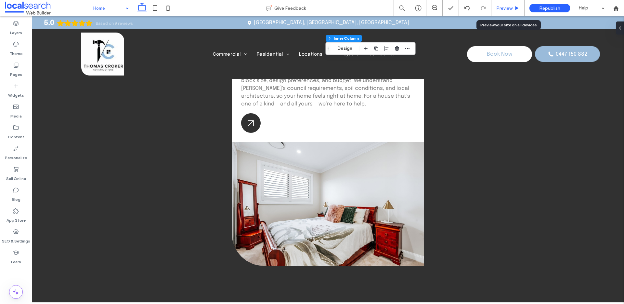
click at [500, 6] on span "Preview" at bounding box center [504, 9] width 16 height 6
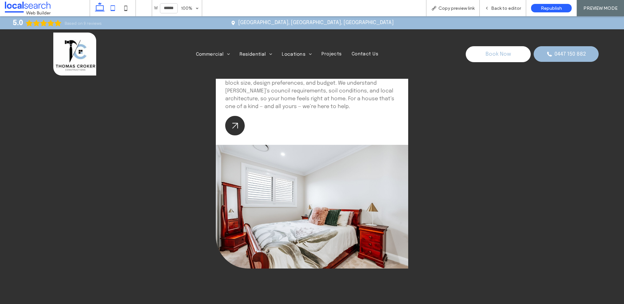
click at [113, 9] on icon at bounding box center [112, 8] width 13 height 13
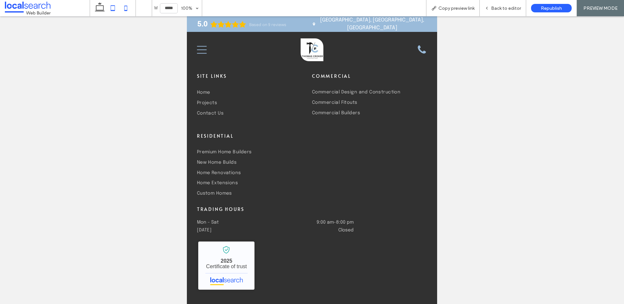
click at [121, 7] on icon at bounding box center [125, 8] width 13 height 13
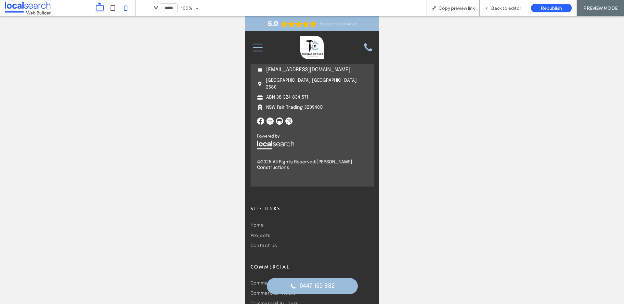
click at [98, 7] on icon at bounding box center [99, 8] width 13 height 13
type input "******"
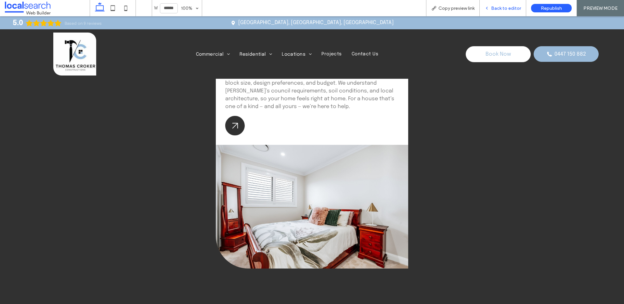
click at [517, 7] on span "Back to editor" at bounding box center [506, 9] width 30 height 6
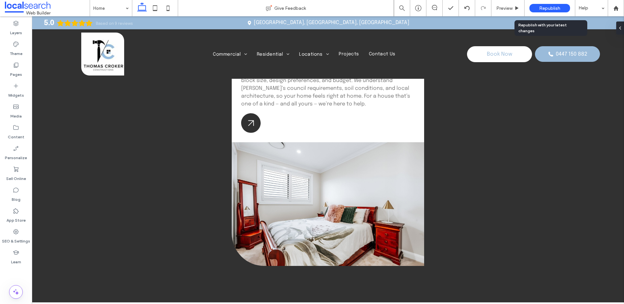
click at [543, 10] on span "Republish" at bounding box center [549, 9] width 21 height 6
